Goal: Task Accomplishment & Management: Use online tool/utility

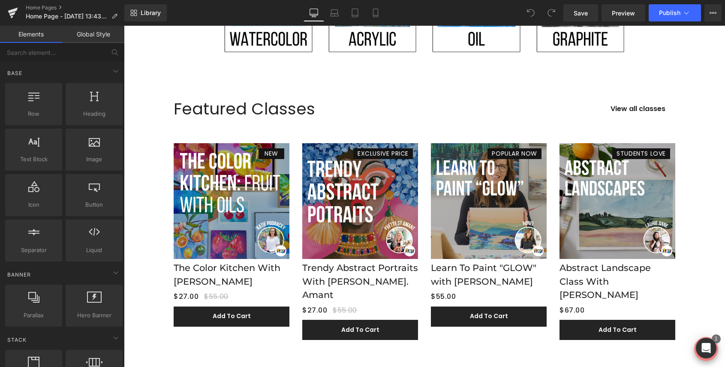
scroll to position [973, 0]
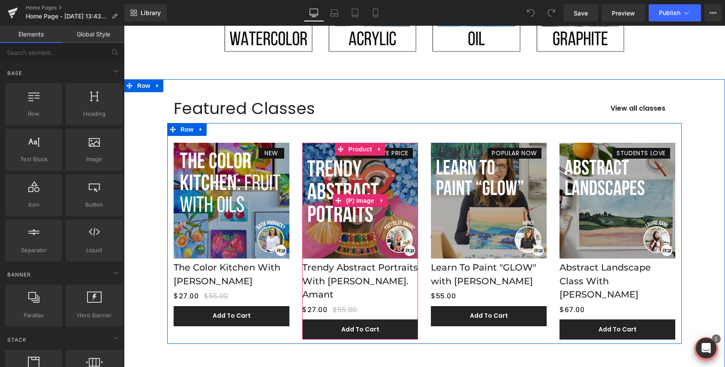
click at [361, 203] on img at bounding box center [360, 201] width 116 height 116
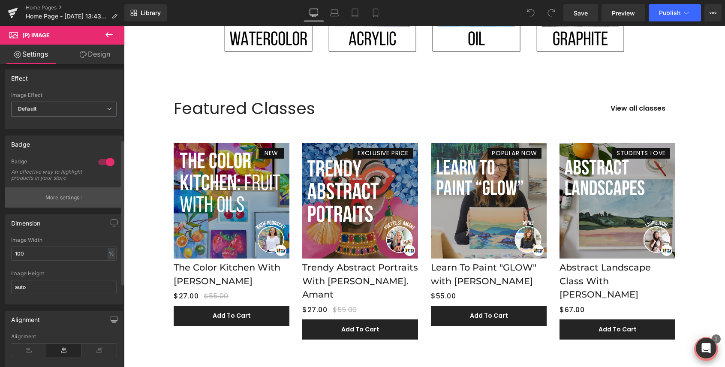
scroll to position [0, 0]
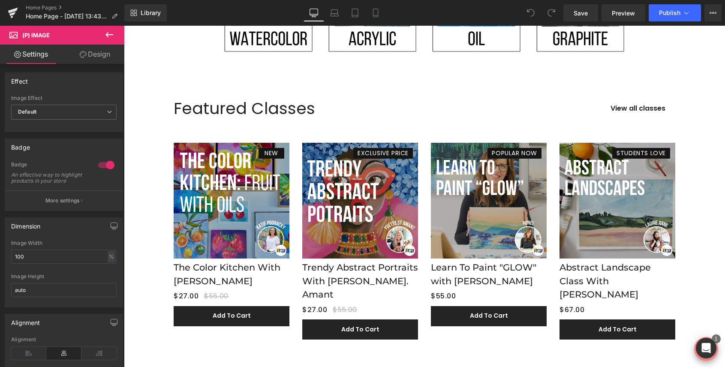
click at [101, 58] on link "Design" at bounding box center [95, 54] width 62 height 19
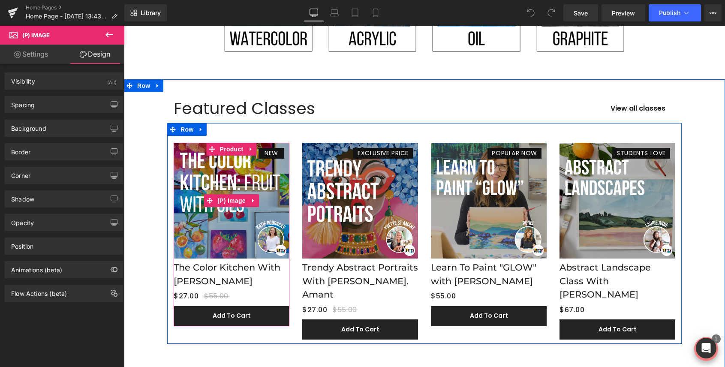
click at [204, 230] on img at bounding box center [232, 201] width 116 height 116
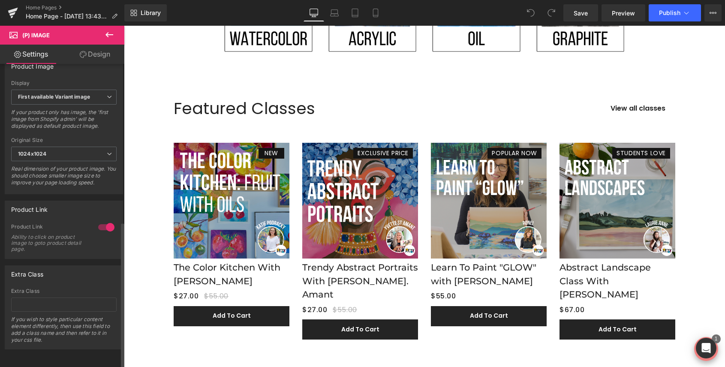
scroll to position [332, 0]
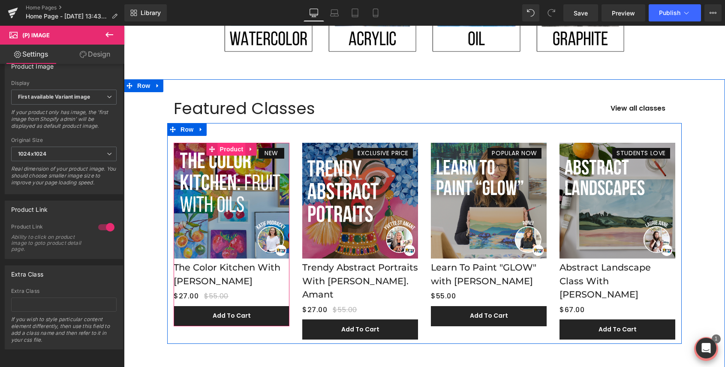
click at [234, 143] on span "Product" at bounding box center [232, 149] width 28 height 13
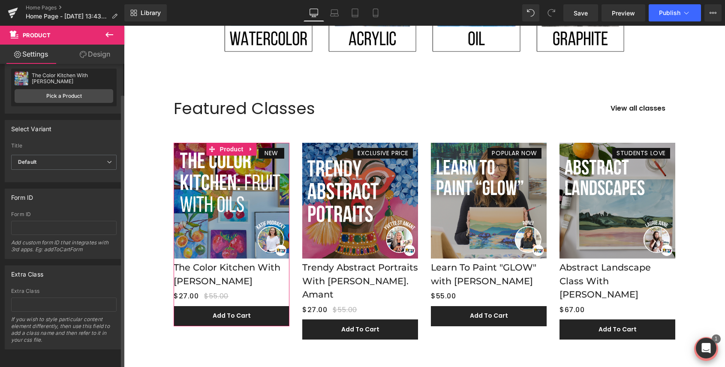
scroll to position [0, 0]
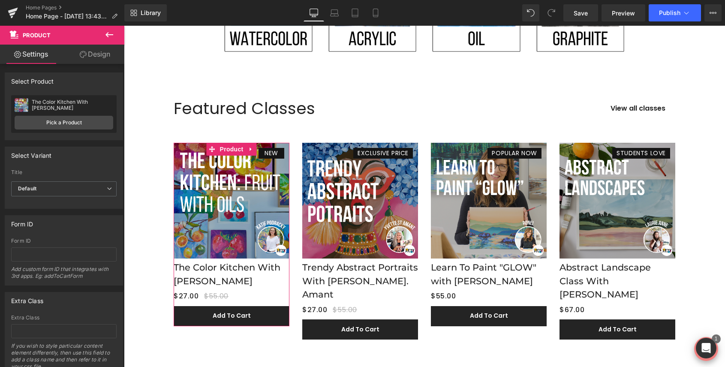
click at [97, 62] on link "Design" at bounding box center [95, 54] width 62 height 19
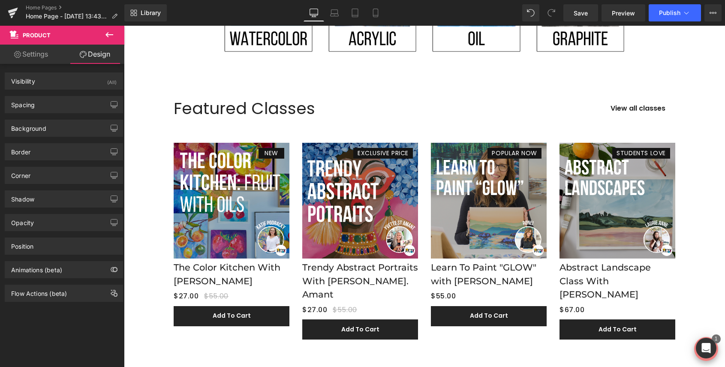
click at [107, 33] on icon at bounding box center [110, 34] width 8 height 5
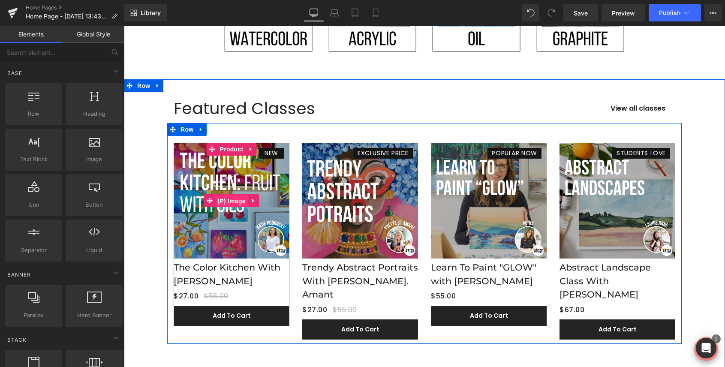
click at [232, 195] on span "(P) Image" at bounding box center [231, 201] width 33 height 13
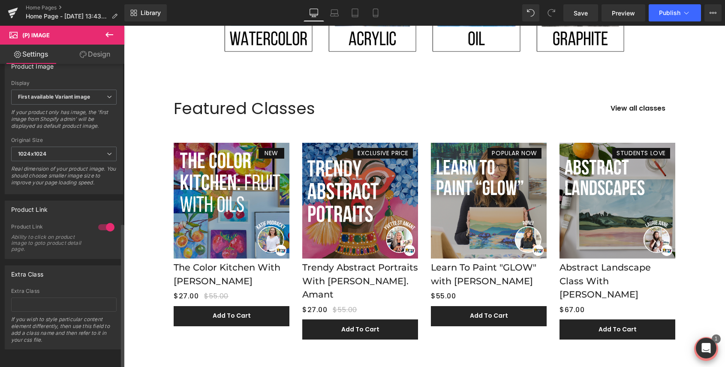
scroll to position [332, 0]
click at [105, 34] on icon at bounding box center [109, 35] width 10 height 10
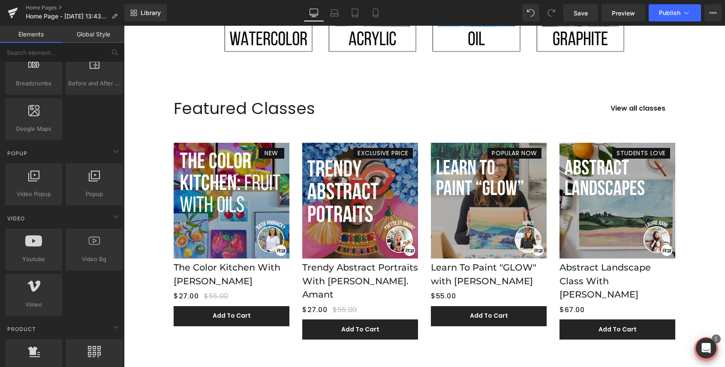
scroll to position [538, 0]
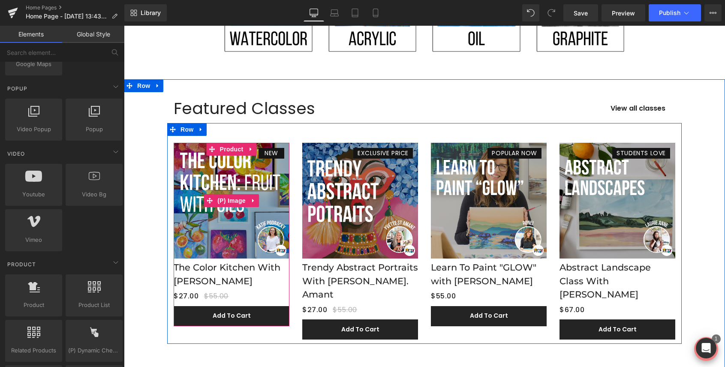
click at [205, 241] on img at bounding box center [232, 201] width 116 height 116
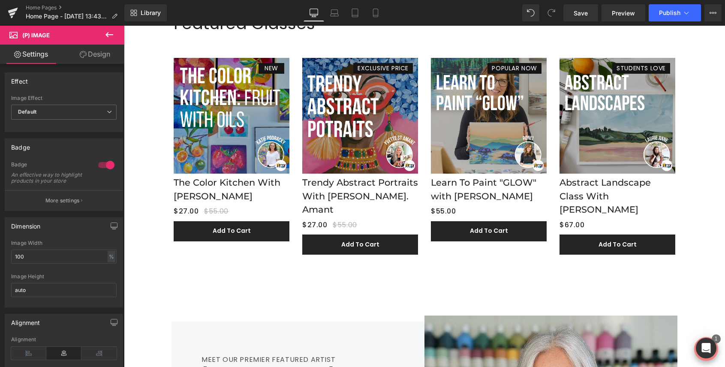
scroll to position [1057, 0]
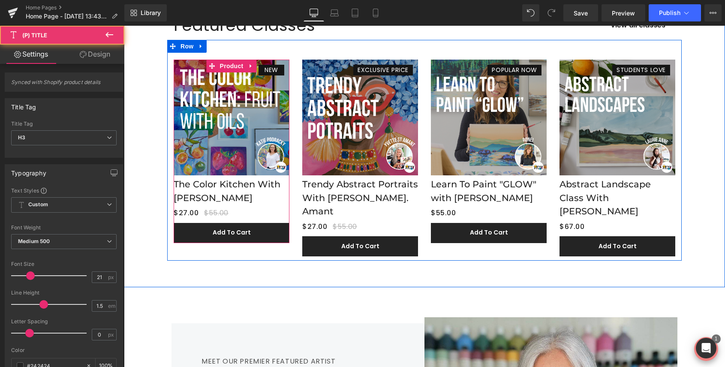
click at [254, 188] on link "The Color Kitchen With [PERSON_NAME]" at bounding box center [232, 191] width 116 height 27
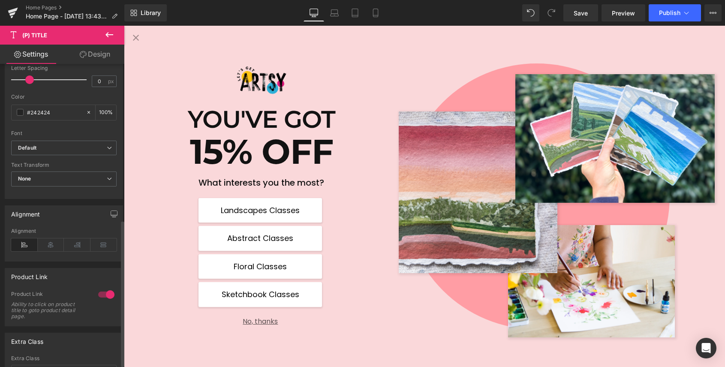
scroll to position [0, 0]
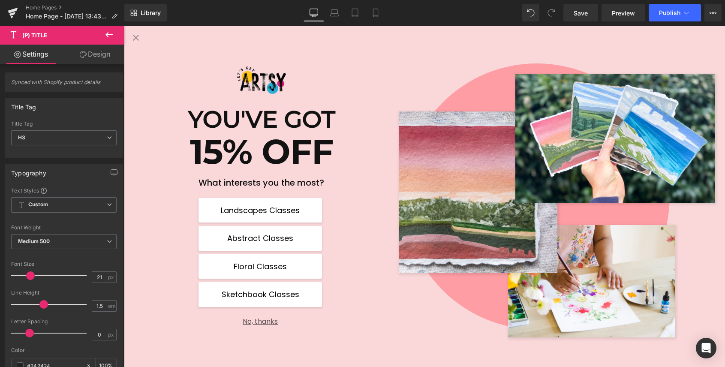
click at [112, 38] on icon at bounding box center [109, 35] width 10 height 10
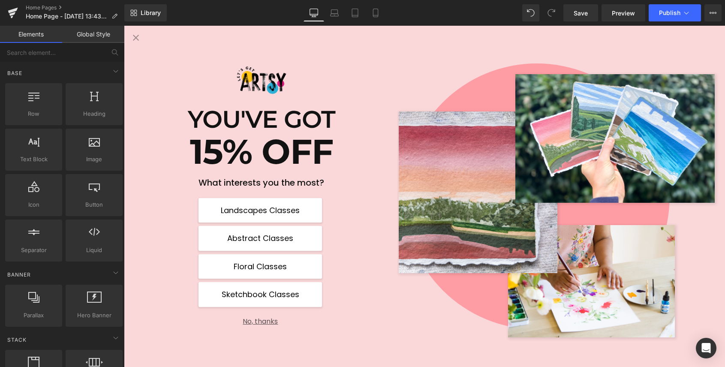
click at [102, 38] on link "Global Style" at bounding box center [93, 34] width 62 height 17
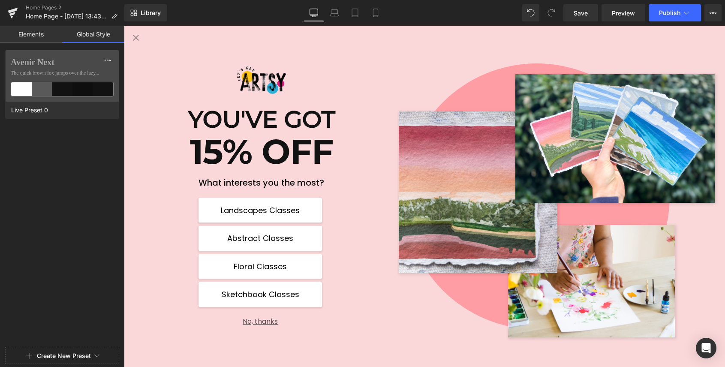
click at [31, 33] on link "Elements" at bounding box center [31, 34] width 62 height 17
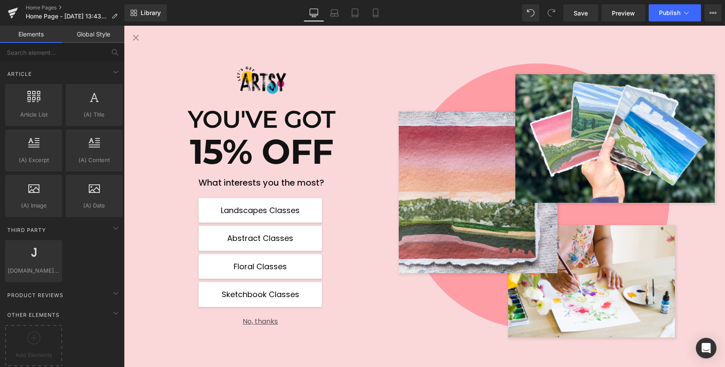
scroll to position [1631, 0]
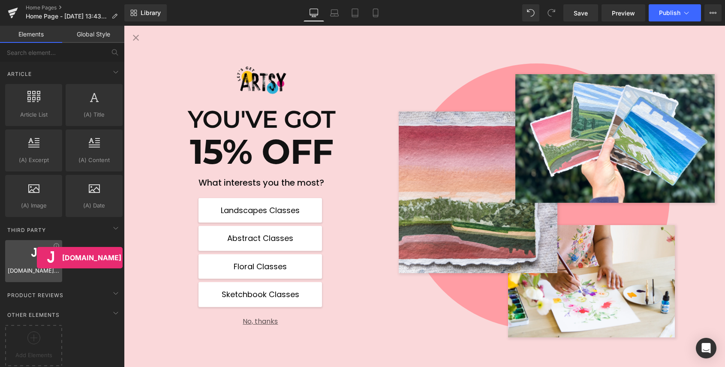
click at [37, 258] on div at bounding box center [34, 256] width 52 height 19
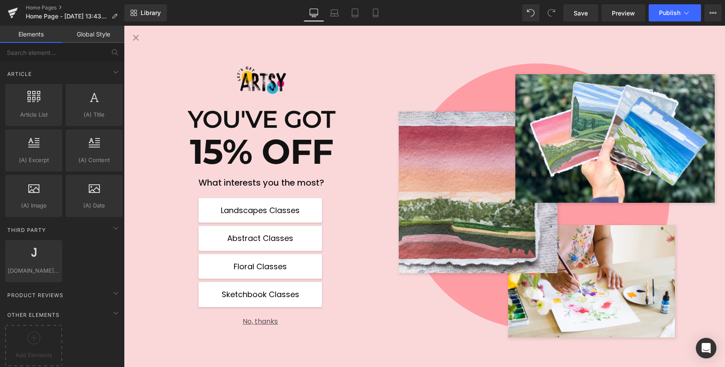
click at [139, 39] on icon "Close popup" at bounding box center [136, 38] width 10 height 10
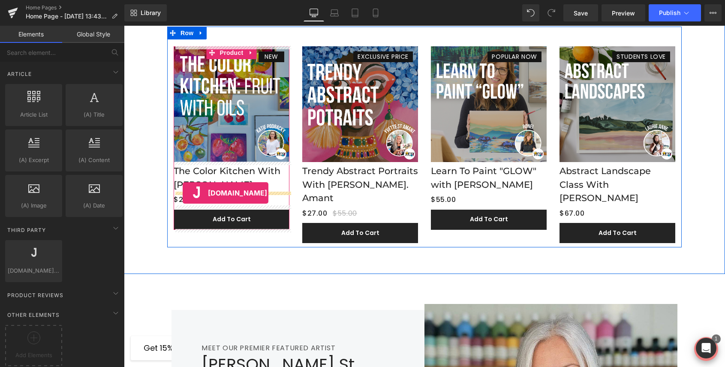
drag, startPoint x: 156, startPoint y: 283, endPoint x: 183, endPoint y: 193, distance: 93.9
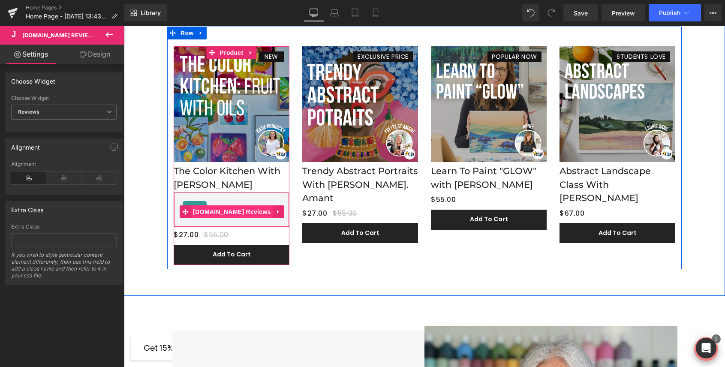
click at [236, 206] on span "[DOMAIN_NAME] Reviews" at bounding box center [232, 212] width 82 height 13
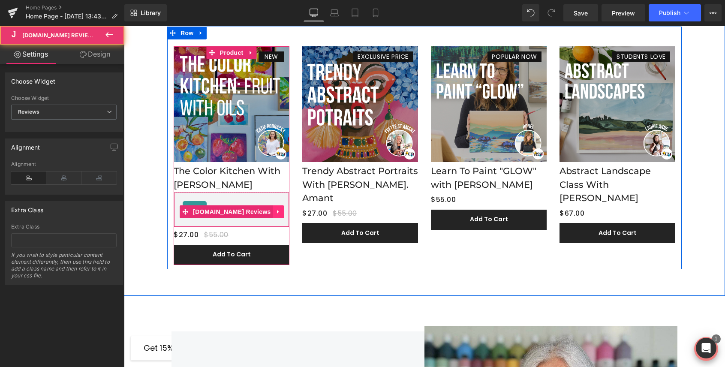
click at [273, 212] on link at bounding box center [278, 212] width 11 height 13
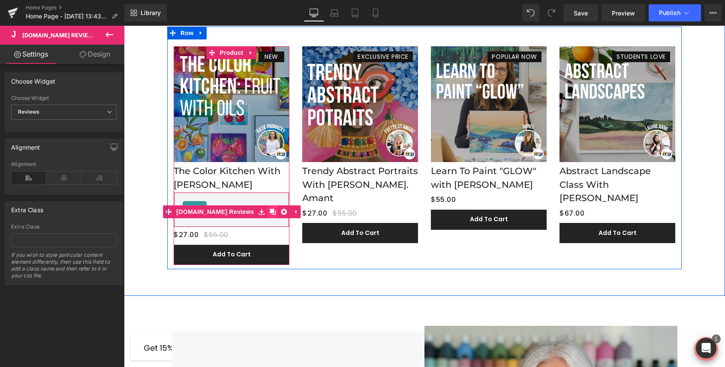
click at [270, 212] on icon at bounding box center [273, 212] width 6 height 6
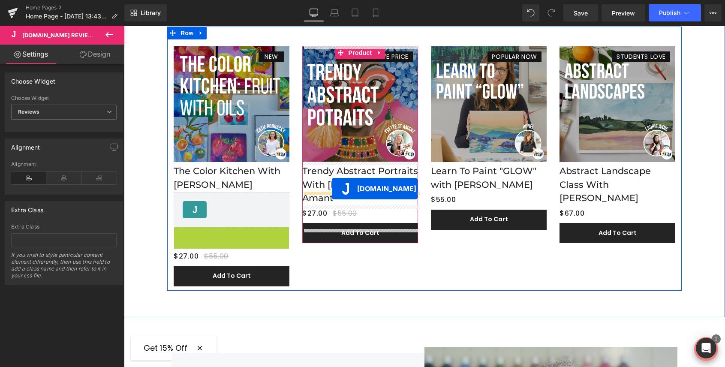
drag, startPoint x: 219, startPoint y: 245, endPoint x: 332, endPoint y: 189, distance: 125.7
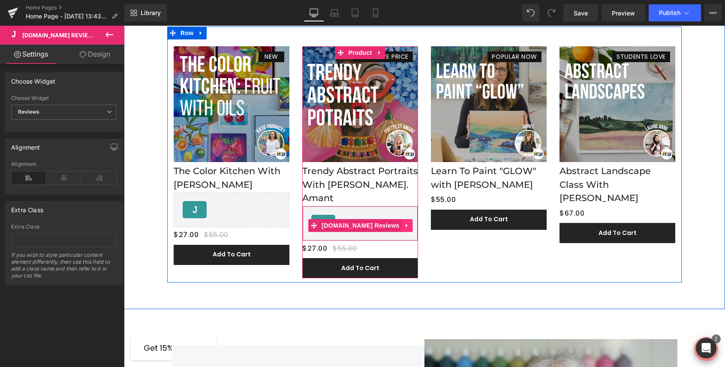
click at [405, 222] on icon at bounding box center [408, 225] width 6 height 6
click at [399, 223] on icon at bounding box center [402, 226] width 6 height 6
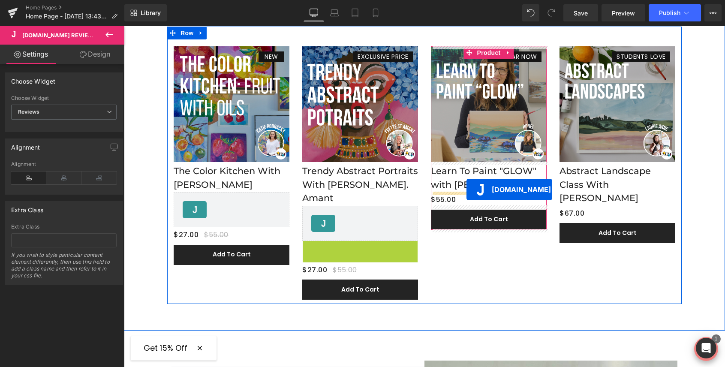
drag, startPoint x: 353, startPoint y: 245, endPoint x: 467, endPoint y: 190, distance: 126.8
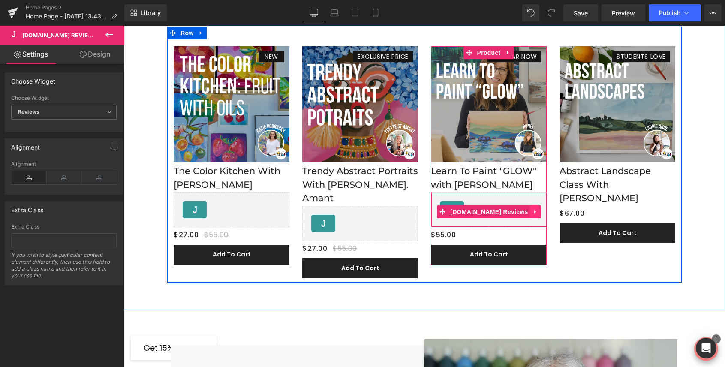
click at [533, 209] on icon at bounding box center [536, 212] width 6 height 6
click at [528, 209] on icon at bounding box center [531, 212] width 6 height 6
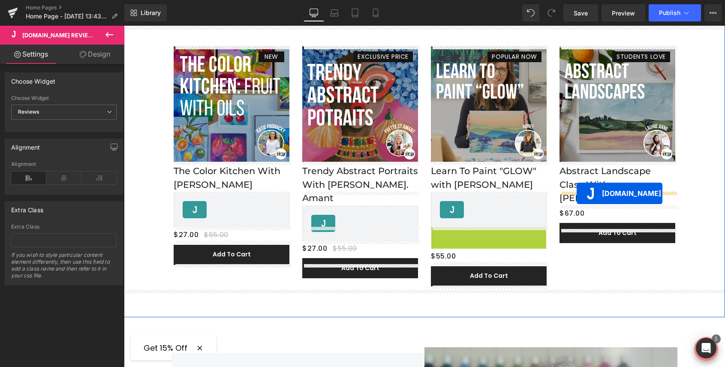
drag, startPoint x: 473, startPoint y: 244, endPoint x: 577, endPoint y: 193, distance: 115.3
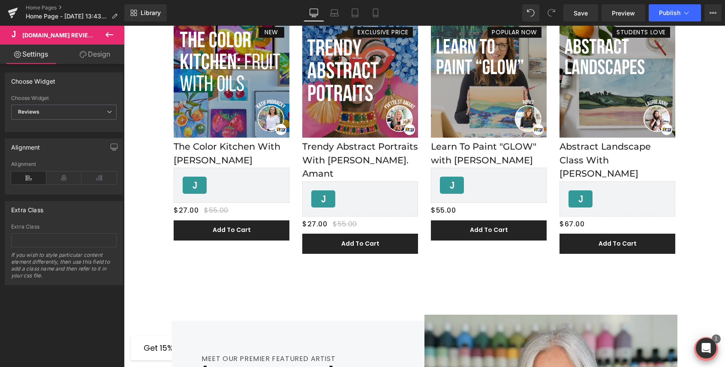
scroll to position [1095, 0]
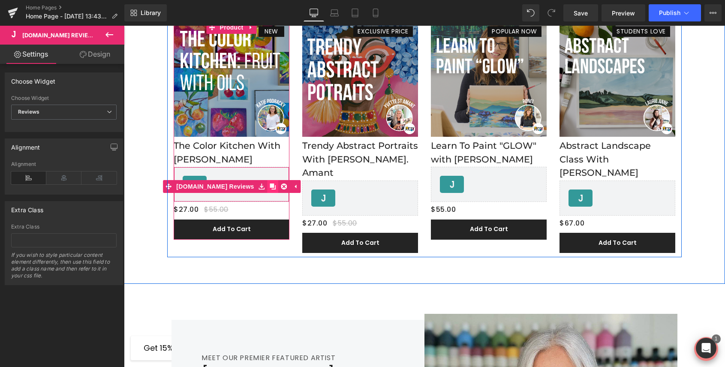
click at [270, 185] on icon at bounding box center [273, 187] width 6 height 6
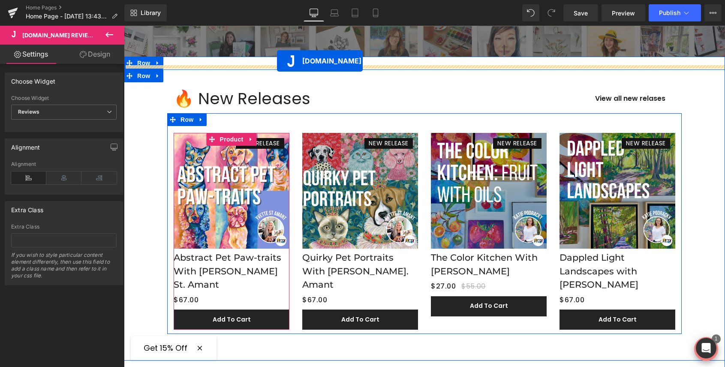
scroll to position [212, 0]
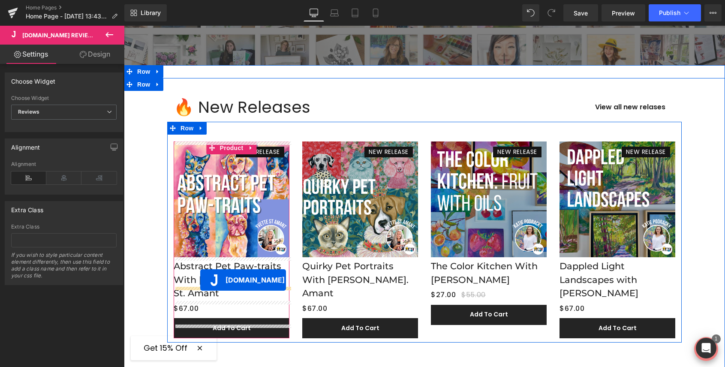
drag, startPoint x: 247, startPoint y: 216, endPoint x: 200, endPoint y: 280, distance: 78.9
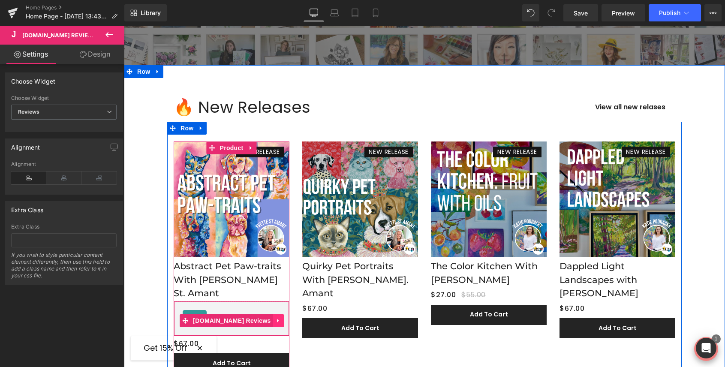
click at [276, 317] on icon at bounding box center [279, 320] width 6 height 6
click at [270, 317] on icon at bounding box center [273, 320] width 6 height 6
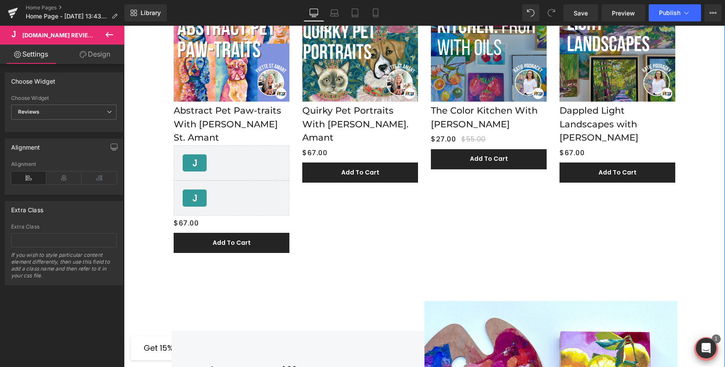
scroll to position [366, 0]
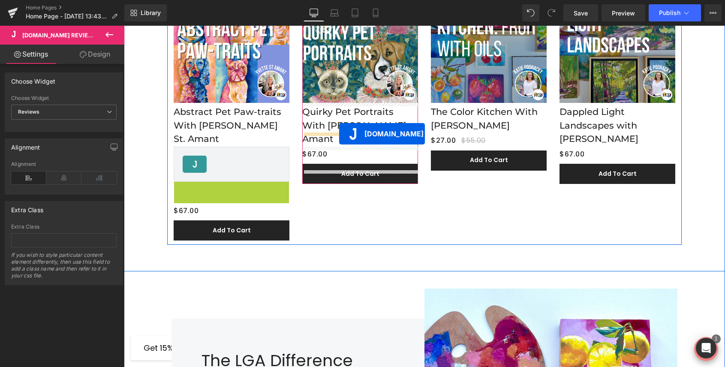
drag, startPoint x: 231, startPoint y: 186, endPoint x: 339, endPoint y: 134, distance: 119.9
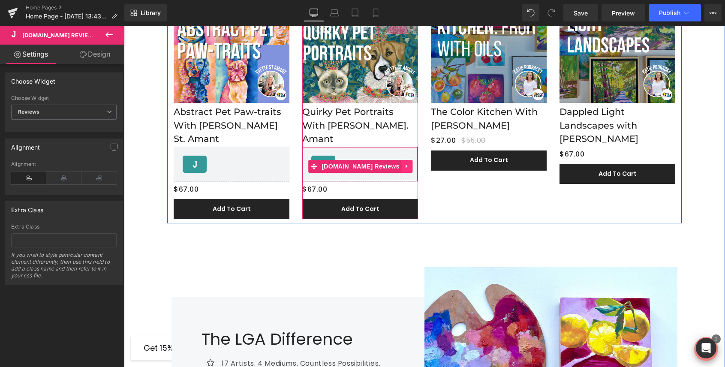
click at [402, 160] on link at bounding box center [407, 166] width 11 height 13
click at [396, 160] on link at bounding box center [401, 166] width 11 height 13
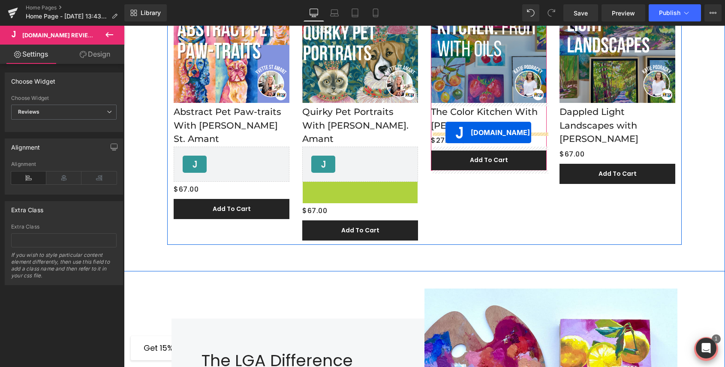
drag, startPoint x: 341, startPoint y: 183, endPoint x: 446, endPoint y: 133, distance: 116.7
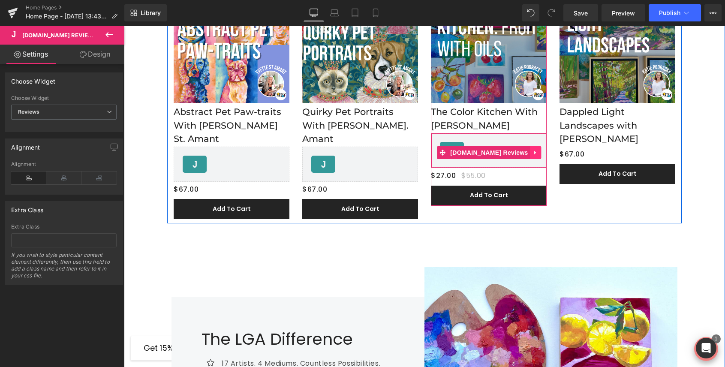
click at [533, 150] on icon at bounding box center [536, 153] width 6 height 6
click at [528, 152] on icon at bounding box center [531, 153] width 6 height 6
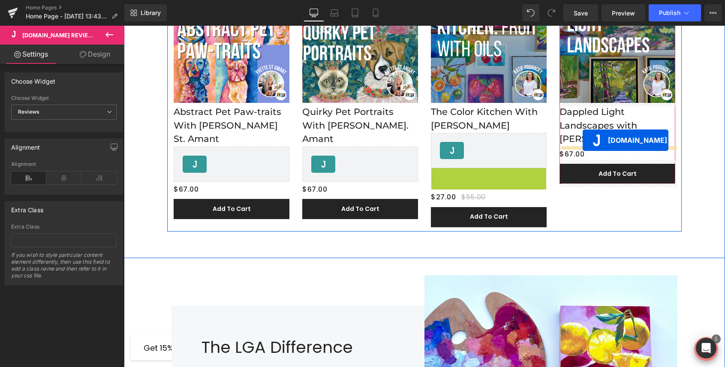
drag, startPoint x: 482, startPoint y: 181, endPoint x: 583, endPoint y: 140, distance: 109.1
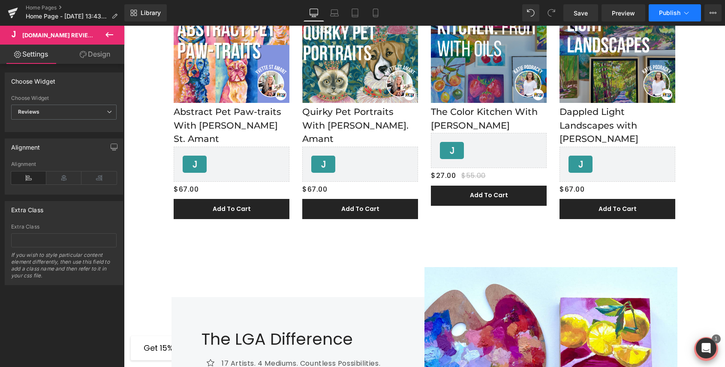
click at [671, 10] on span "Publish" at bounding box center [669, 12] width 21 height 7
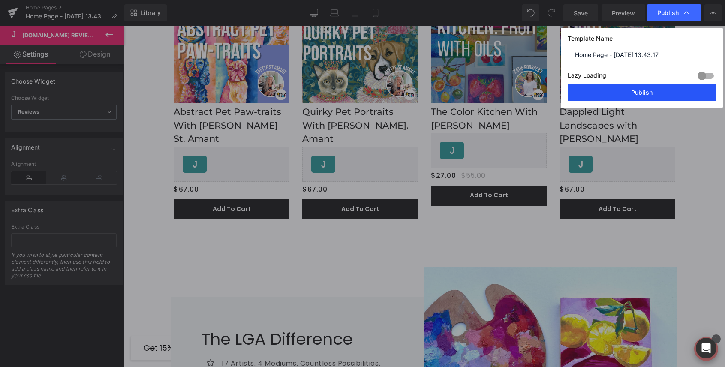
click at [643, 93] on button "Publish" at bounding box center [642, 92] width 148 height 17
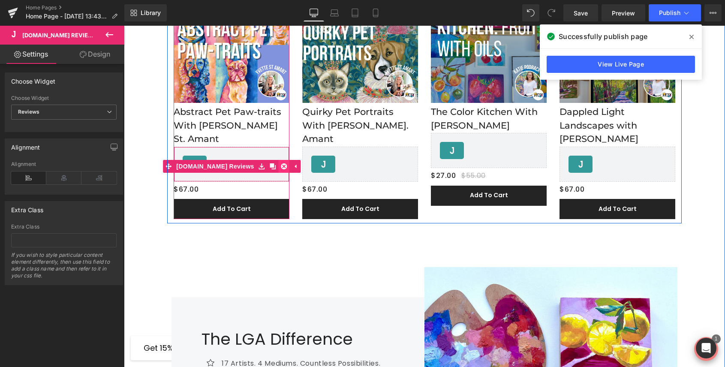
click at [279, 160] on link at bounding box center [284, 166] width 11 height 13
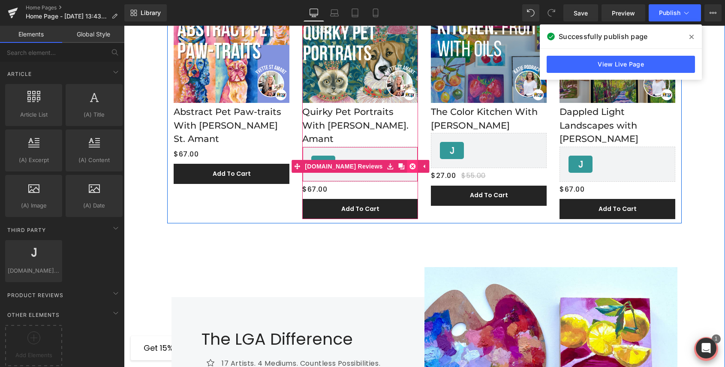
click at [408, 160] on link at bounding box center [413, 166] width 11 height 13
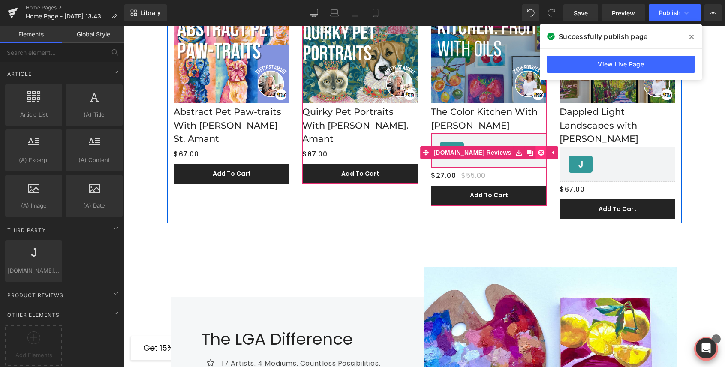
click at [539, 155] on icon at bounding box center [542, 153] width 6 height 6
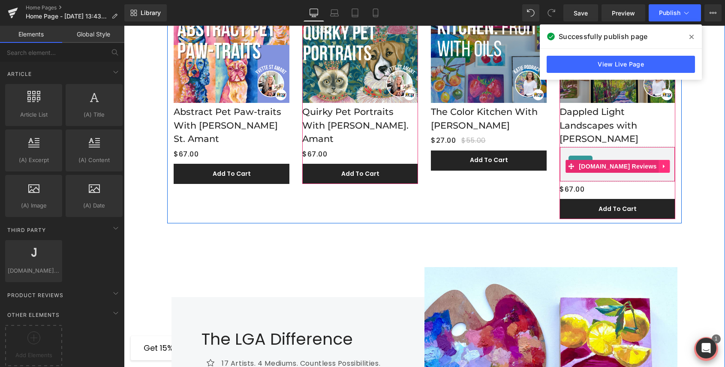
click at [662, 166] on icon at bounding box center [665, 166] width 6 height 6
click at [668, 167] on icon at bounding box center [671, 166] width 6 height 6
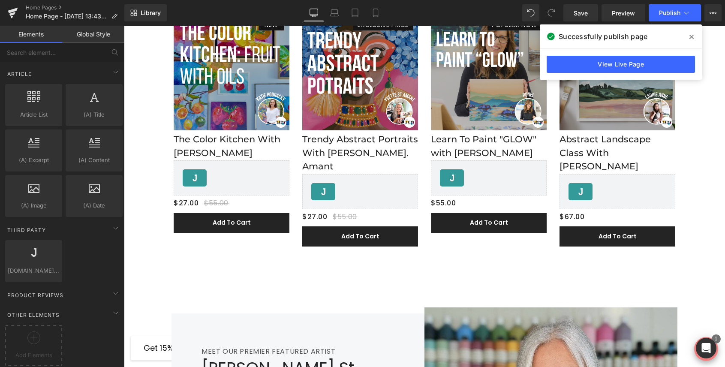
scroll to position [1116, 0]
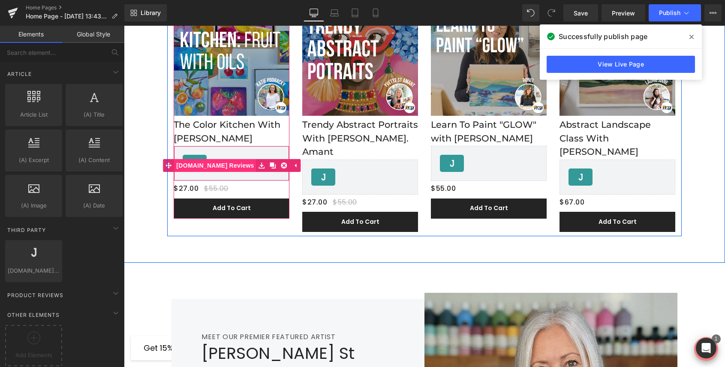
click at [244, 159] on span "[DOMAIN_NAME] Reviews" at bounding box center [215, 165] width 82 height 13
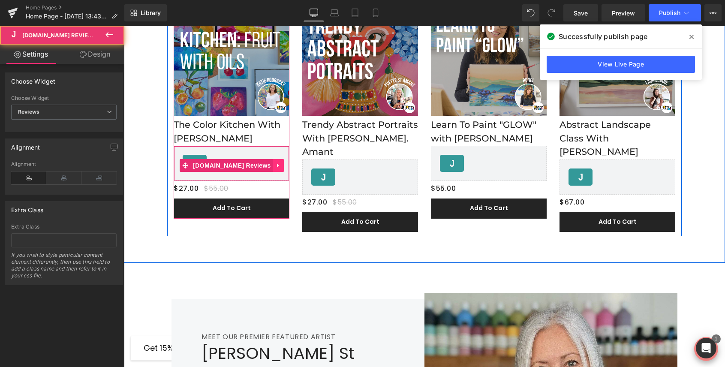
click at [276, 166] on icon at bounding box center [279, 166] width 6 height 6
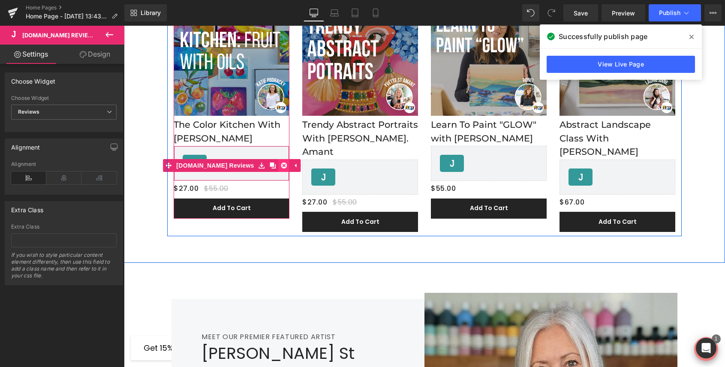
click at [279, 167] on link at bounding box center [284, 165] width 11 height 13
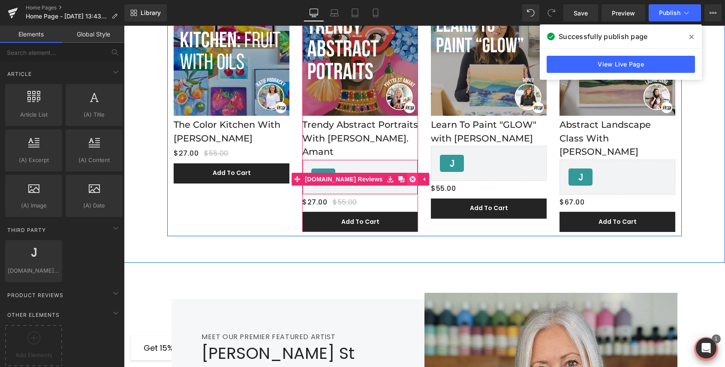
click at [408, 173] on link at bounding box center [413, 179] width 11 height 13
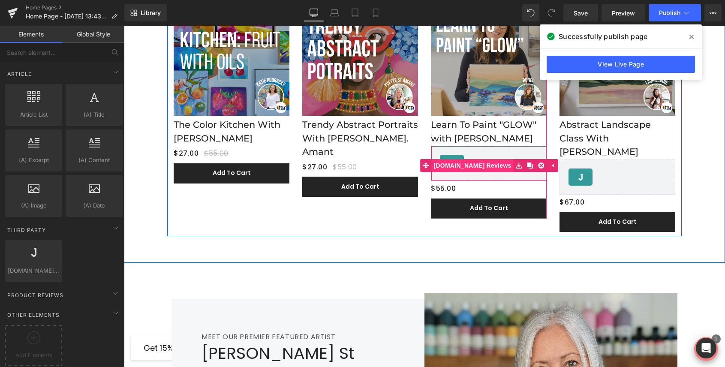
click at [478, 163] on span "[DOMAIN_NAME] Reviews" at bounding box center [473, 165] width 82 height 13
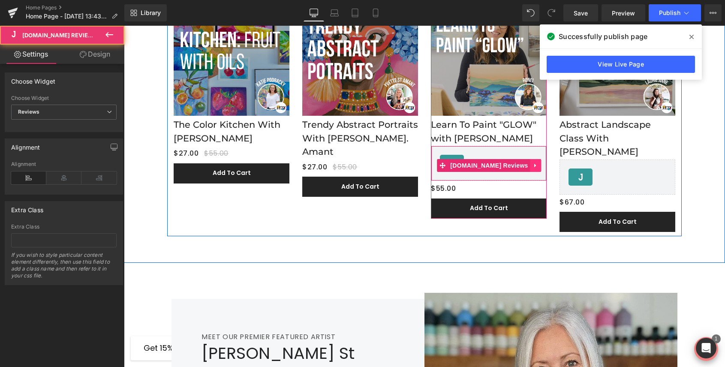
click at [533, 166] on icon at bounding box center [536, 166] width 6 height 6
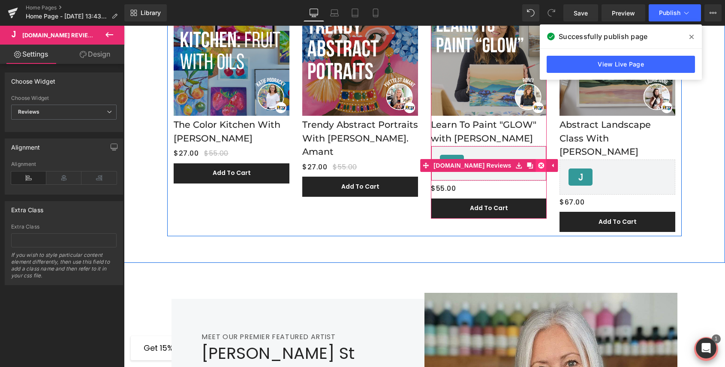
click at [539, 168] on icon at bounding box center [542, 166] width 6 height 6
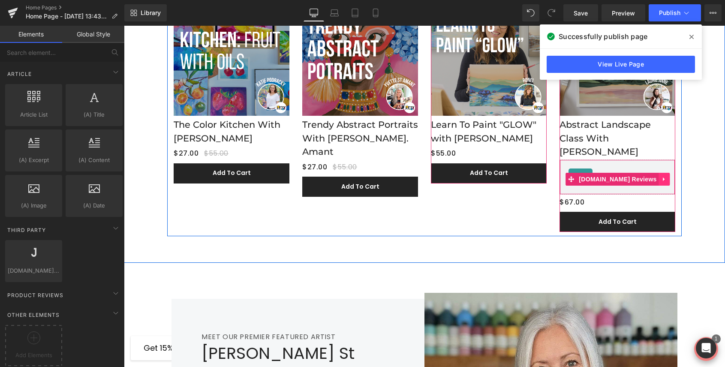
click at [659, 173] on link at bounding box center [664, 179] width 11 height 13
click at [668, 176] on icon at bounding box center [671, 179] width 6 height 6
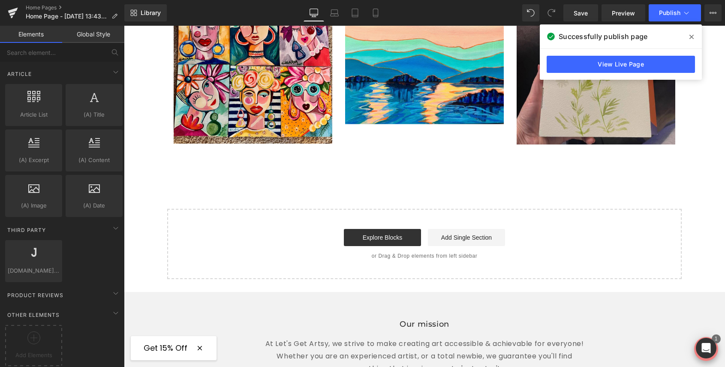
scroll to position [1860, 0]
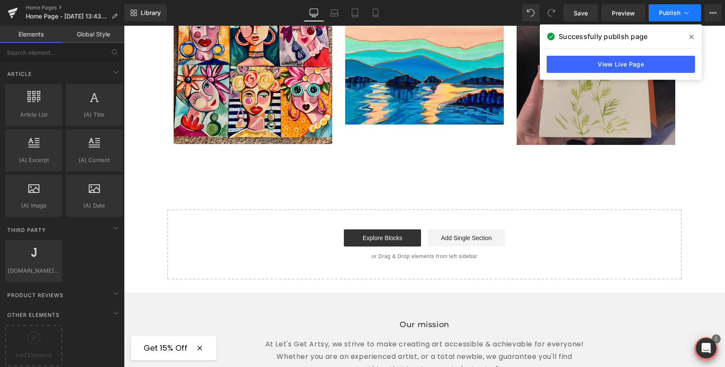
click at [665, 12] on span "Publish" at bounding box center [669, 12] width 21 height 7
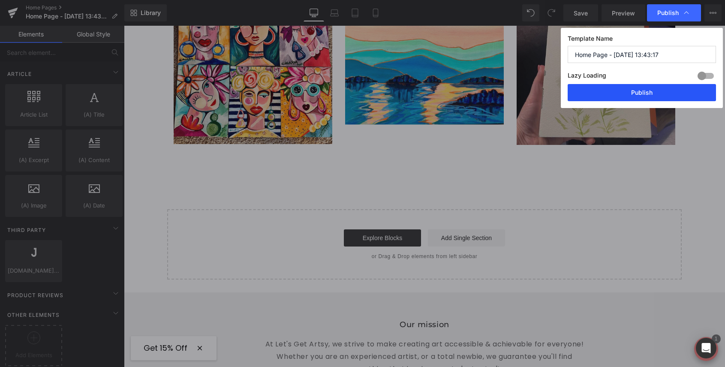
click at [636, 97] on button "Publish" at bounding box center [642, 92] width 148 height 17
